Goal: Transaction & Acquisition: Purchase product/service

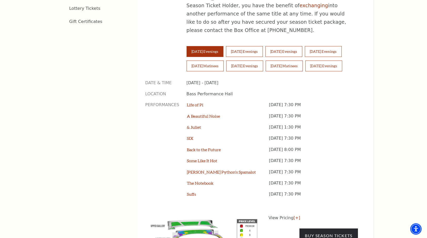
scroll to position [335, 0]
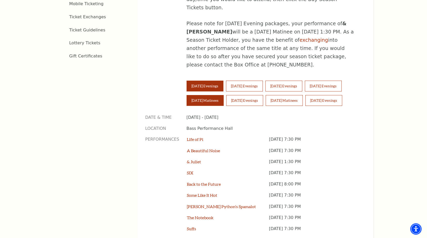
click at [208, 95] on button "[DATE] Matinees" at bounding box center [204, 100] width 37 height 11
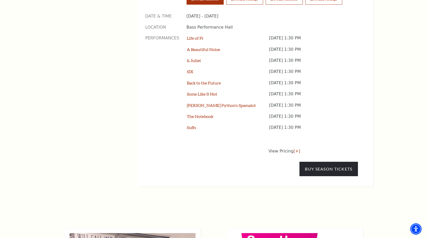
scroll to position [438, 0]
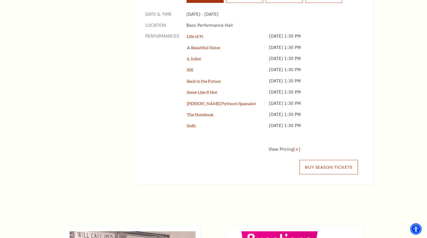
click at [326, 160] on link "Buy Season Tickets" at bounding box center [328, 167] width 58 height 14
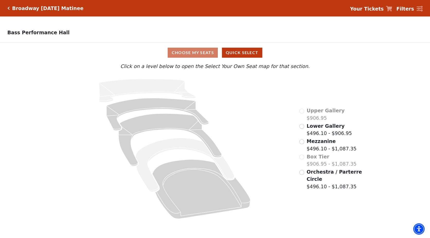
click at [190, 56] on div "Choose My Seats Quick Select" at bounding box center [215, 53] width 323 height 10
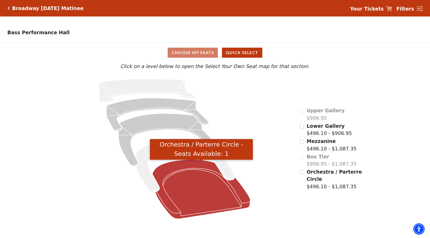
click at [189, 194] on icon "Orchestra / Parterre Circle - Seats Available: 1" at bounding box center [202, 189] width 98 height 59
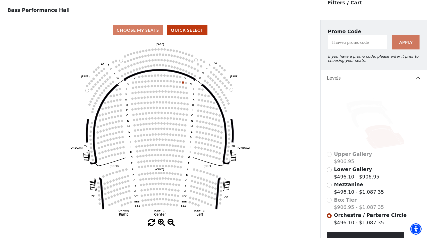
scroll to position [24, 0]
